Goal: Check status: Check status

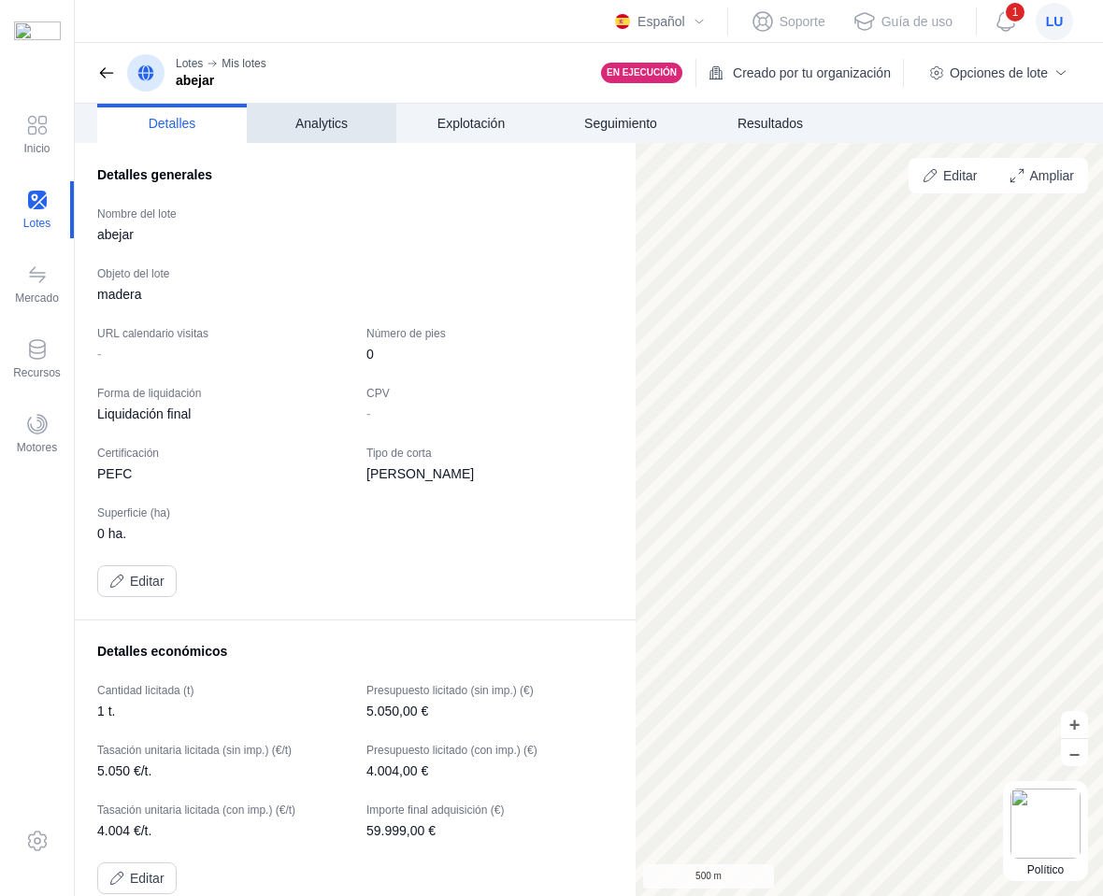
click at [316, 126] on span "Analytics" at bounding box center [321, 123] width 52 height 19
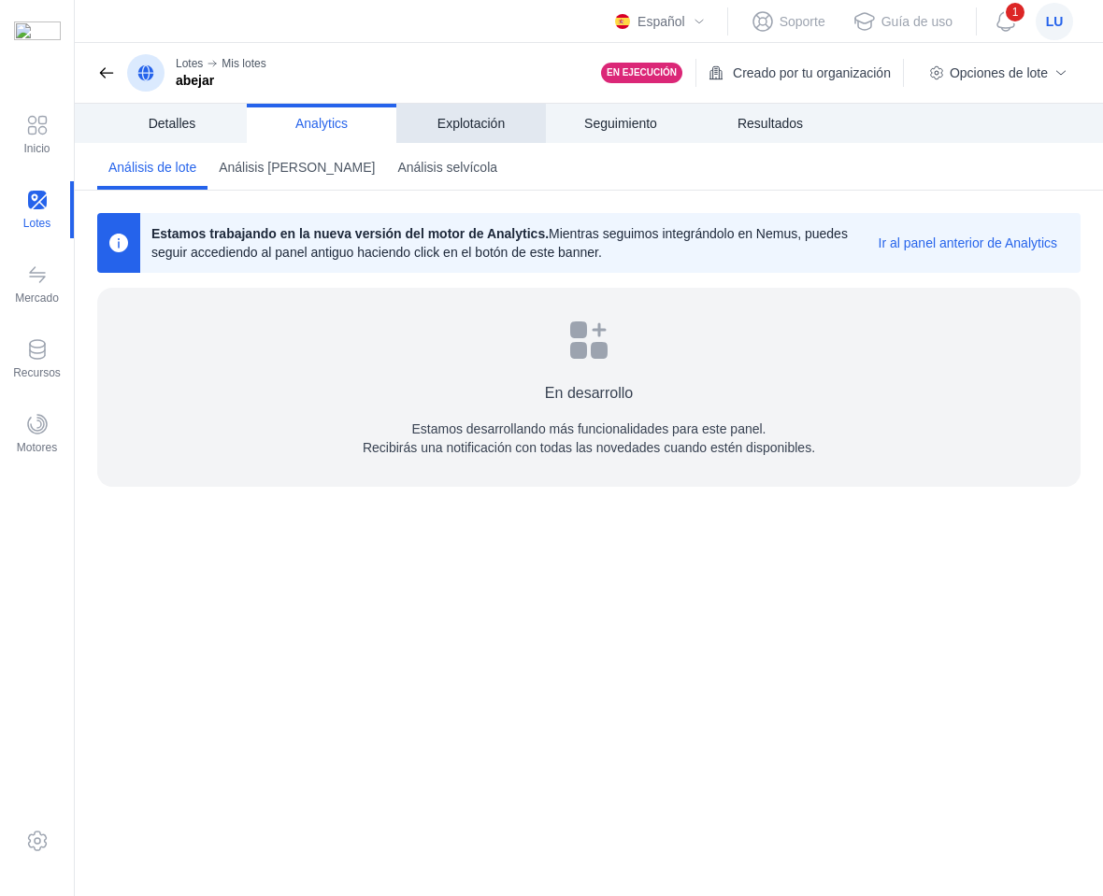
click at [480, 129] on span "Explotación" at bounding box center [470, 123] width 67 height 19
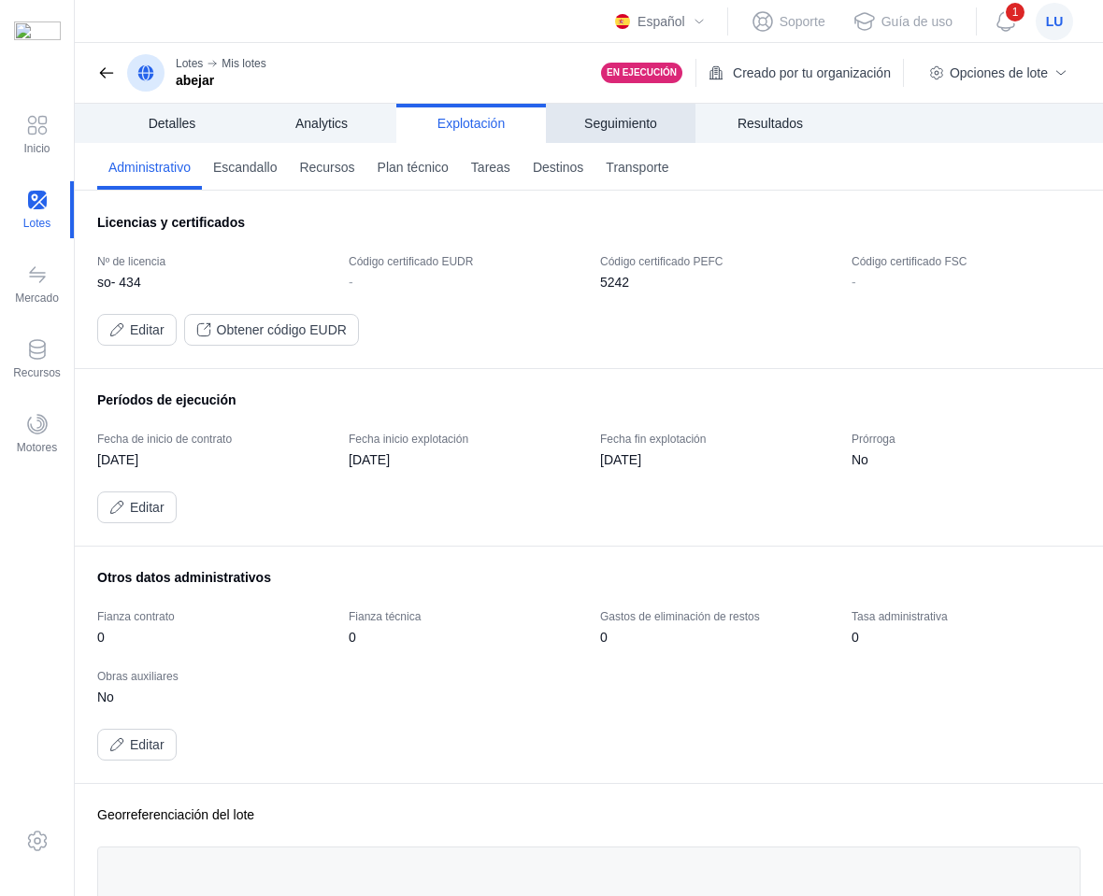
click at [600, 141] on link "Seguimiento" at bounding box center [621, 123] width 150 height 39
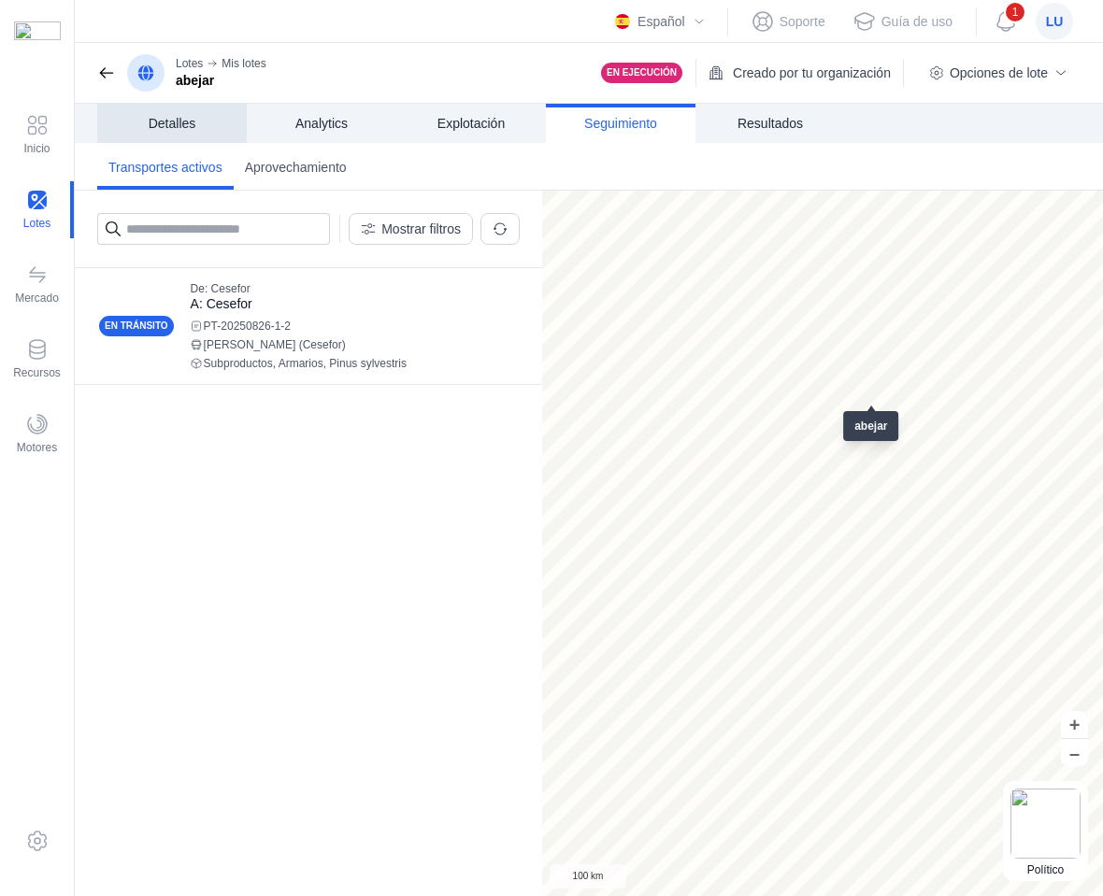
click at [172, 134] on link "Detalles" at bounding box center [172, 123] width 150 height 39
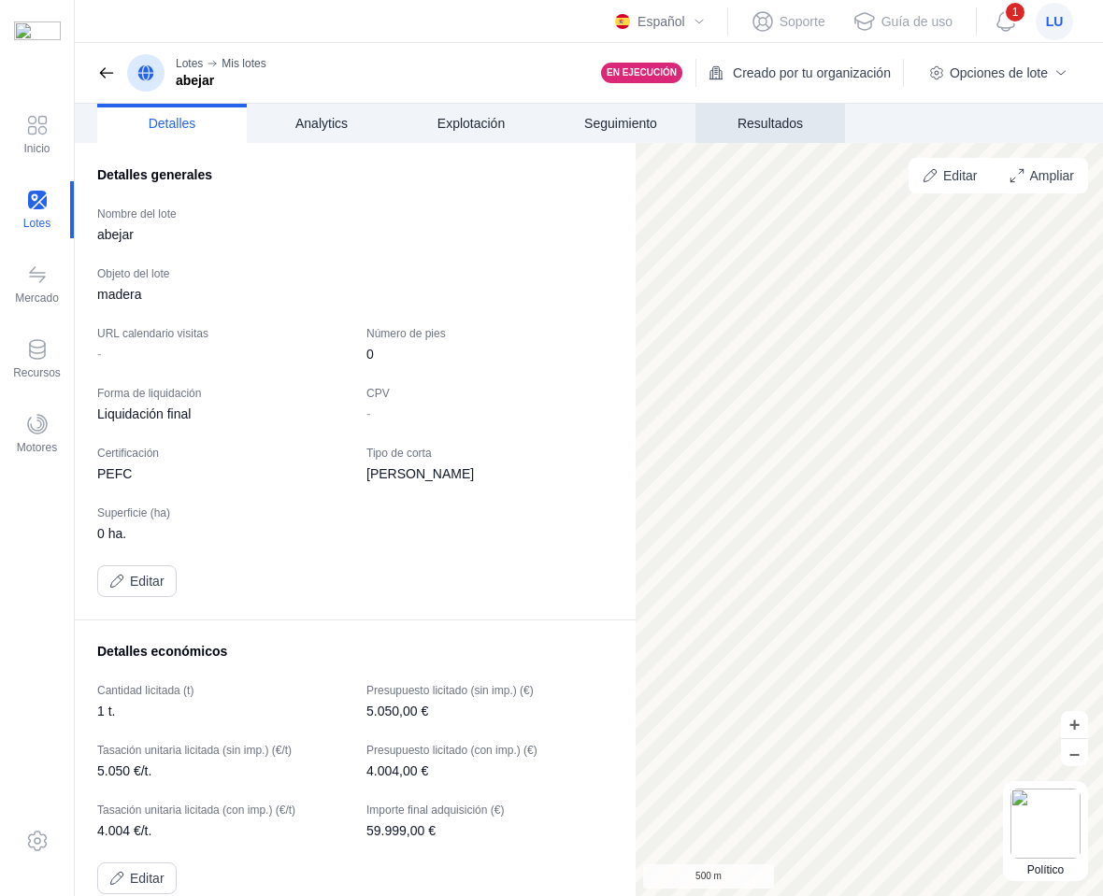
click at [763, 114] on span "Resultados" at bounding box center [769, 123] width 65 height 19
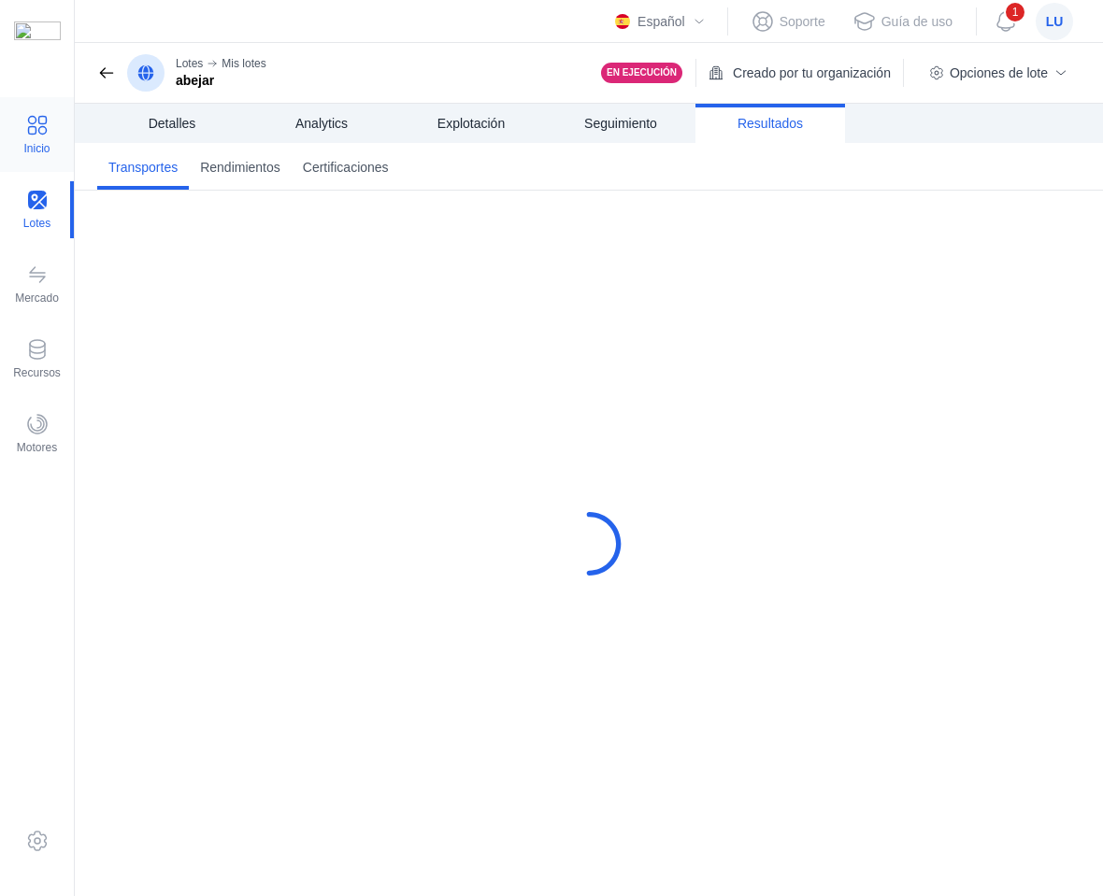
click at [32, 132] on span at bounding box center [37, 125] width 22 height 22
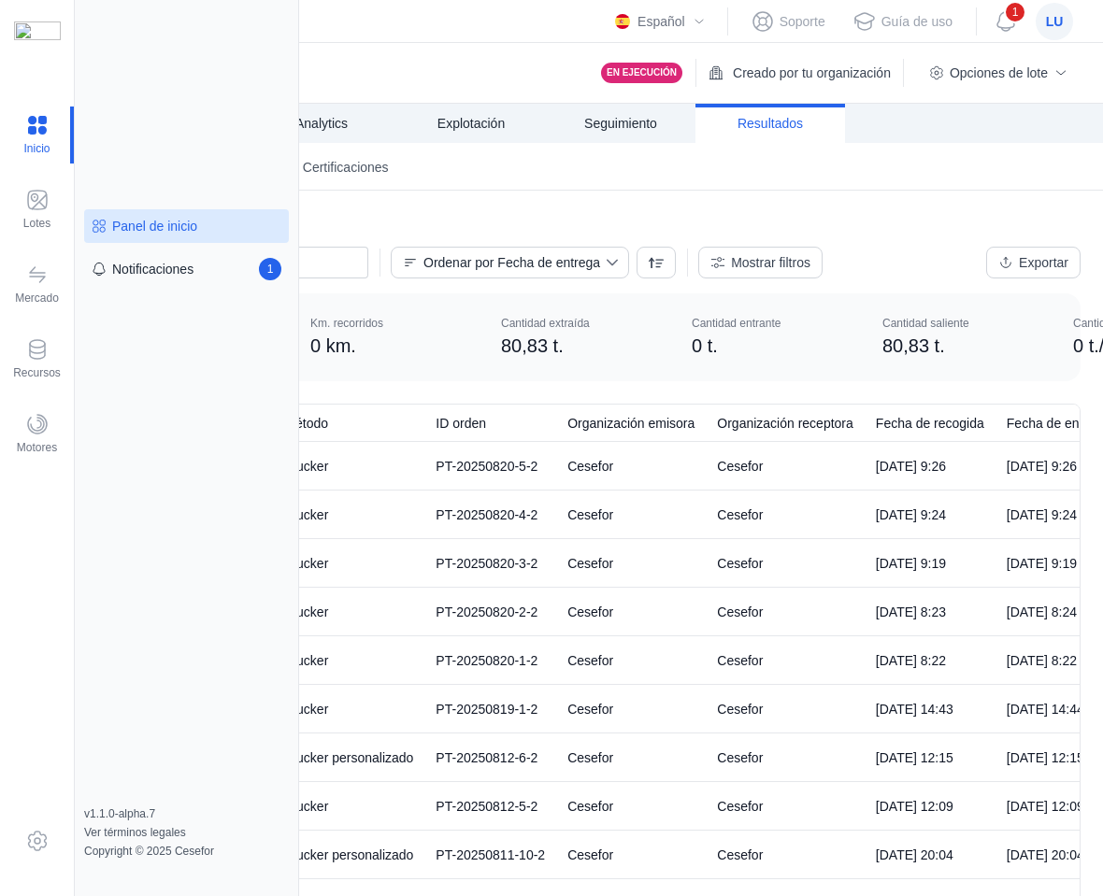
click at [192, 224] on div "Panel de inicio" at bounding box center [154, 226] width 85 height 19
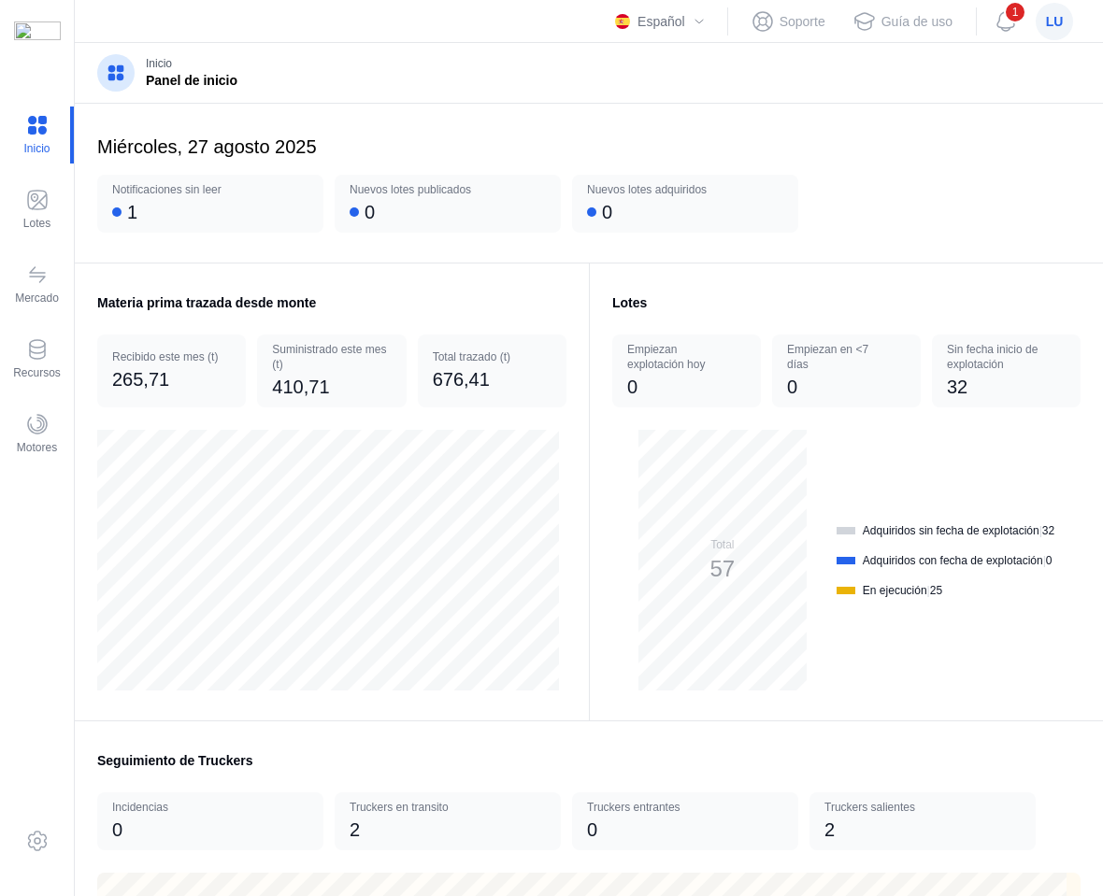
click at [788, 107] on div "[DATE] Notificaciones sin leer 1 Nuevos lotes publicados 0 Nuevos lotes adquiri…" at bounding box center [589, 184] width 1028 height 160
click at [537, 36] on div "Español English Español Soporte Guía de uso 1 lu" at bounding box center [589, 21] width 1028 height 43
